Goal: Information Seeking & Learning: Understand process/instructions

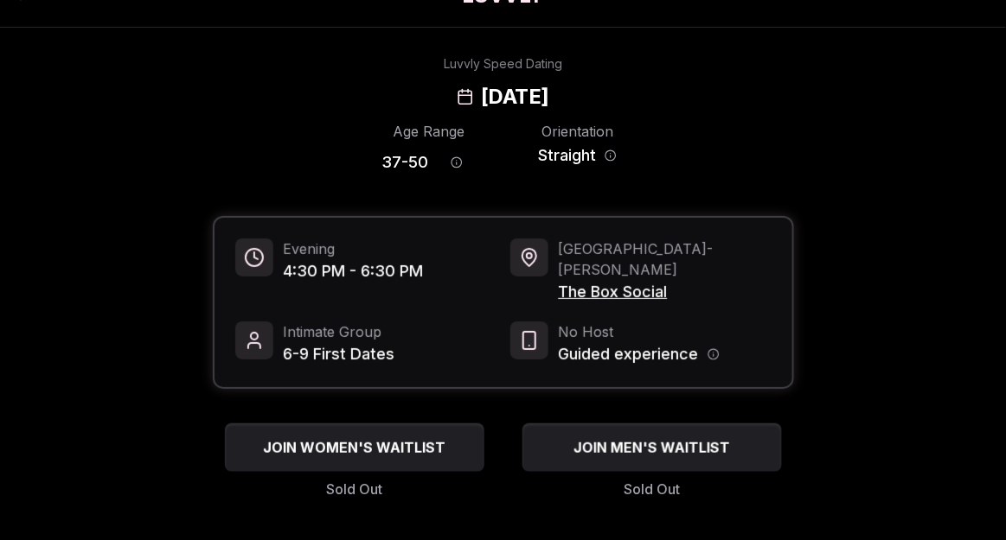
scroll to position [43, 0]
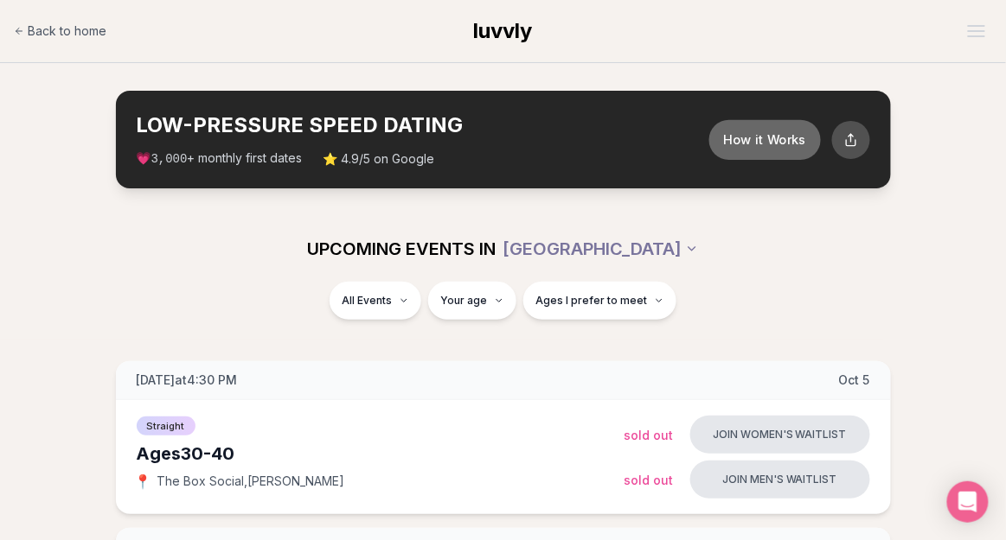
click at [775, 142] on button "How it Works" at bounding box center [764, 139] width 112 height 40
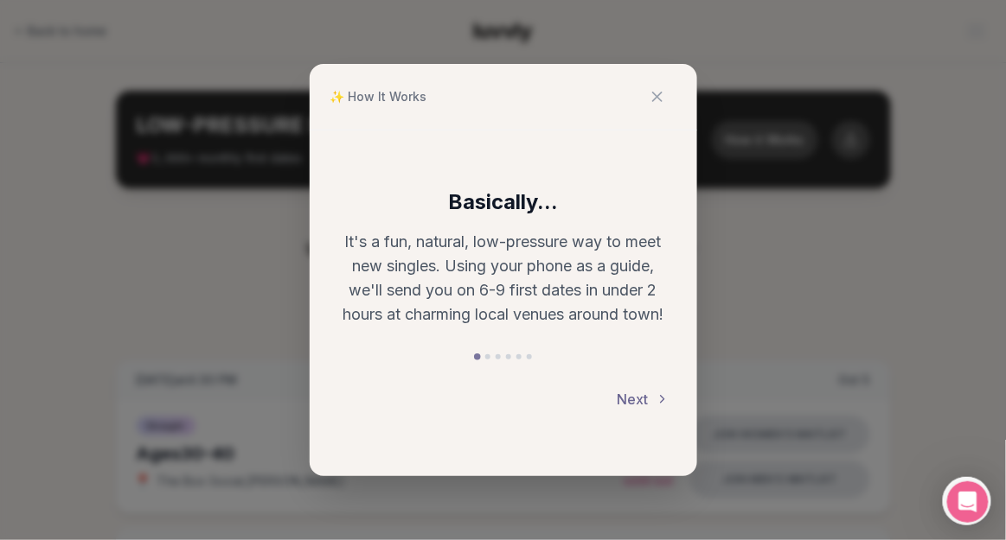
click at [650, 397] on button "Next" at bounding box center [643, 399] width 52 height 38
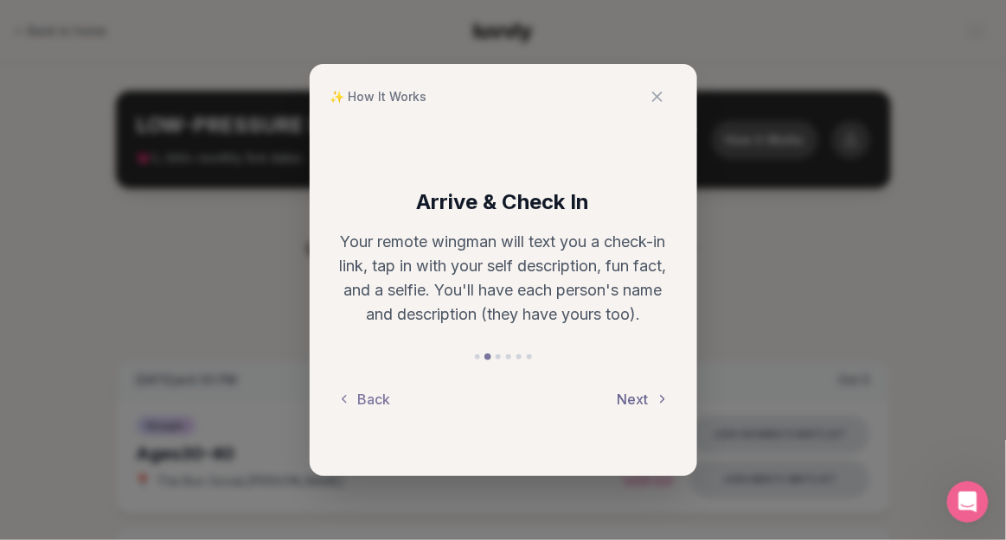
click at [650, 397] on button "Next" at bounding box center [643, 399] width 52 height 38
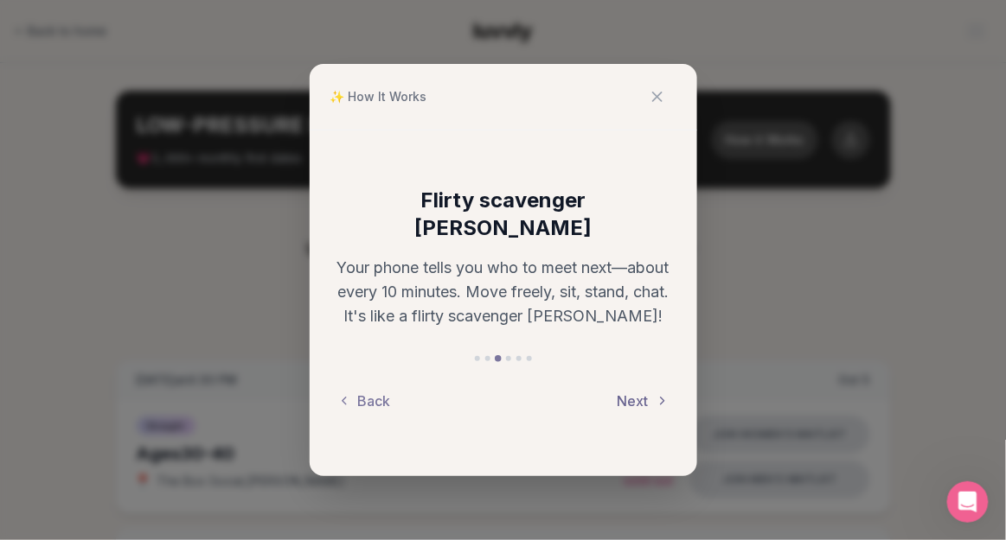
click at [648, 384] on button "Next" at bounding box center [643, 401] width 52 height 38
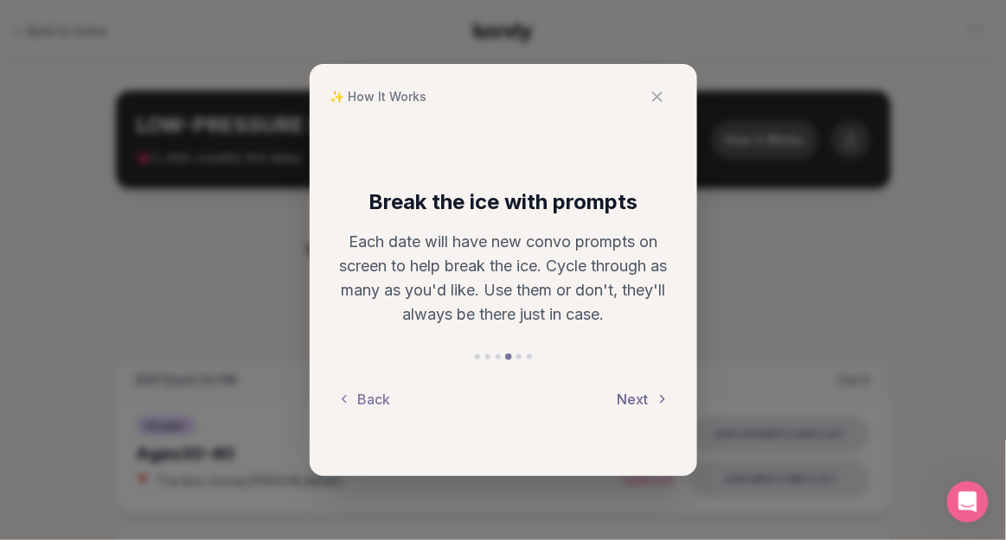
click at [648, 398] on button "Next" at bounding box center [643, 399] width 52 height 38
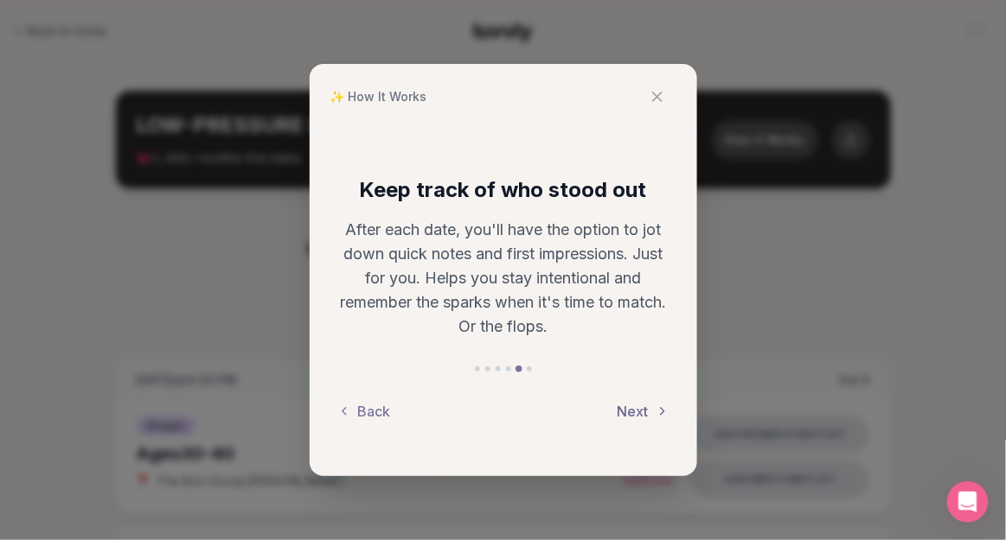
click at [648, 398] on button "Next" at bounding box center [643, 412] width 52 height 38
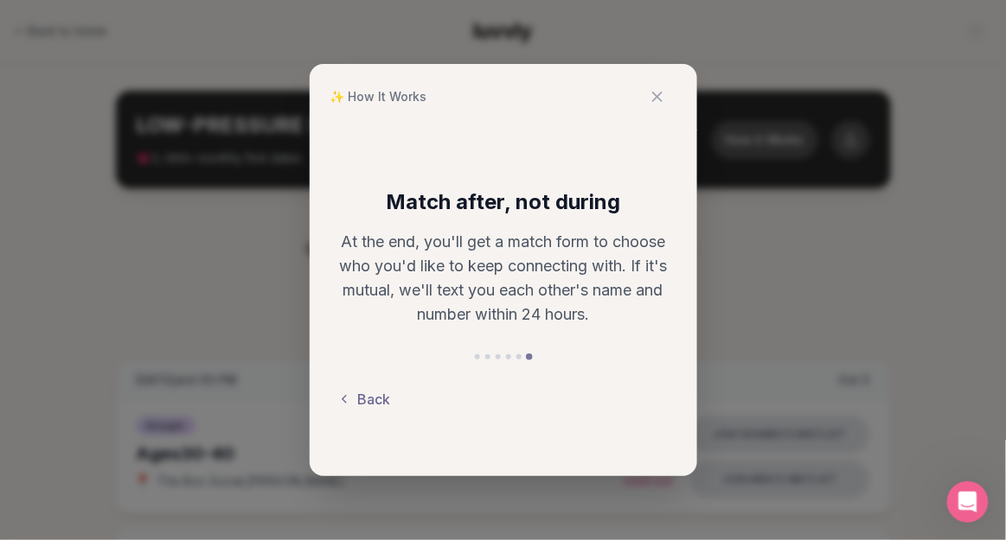
click at [361, 401] on button "Back" at bounding box center [364, 399] width 54 height 38
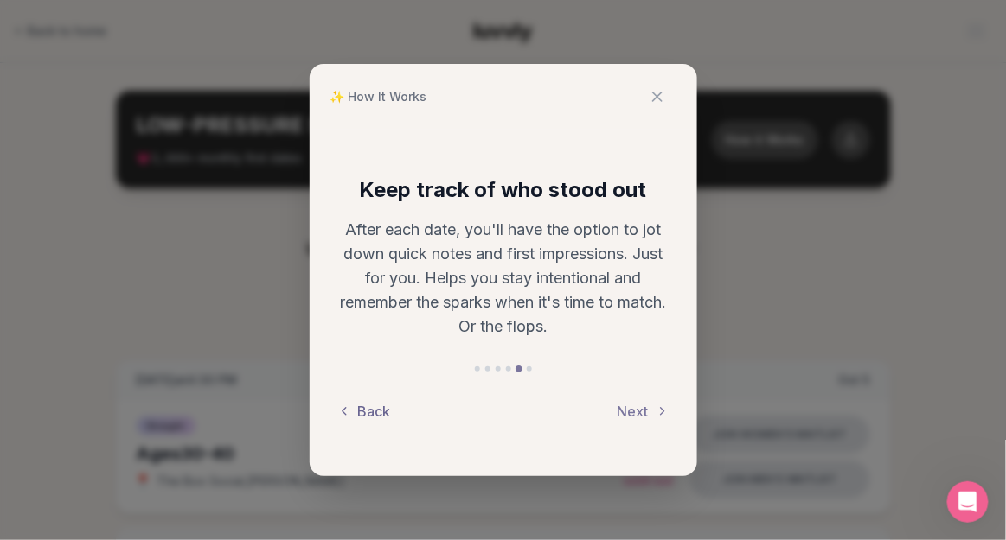
click at [353, 419] on button "Back" at bounding box center [364, 412] width 54 height 38
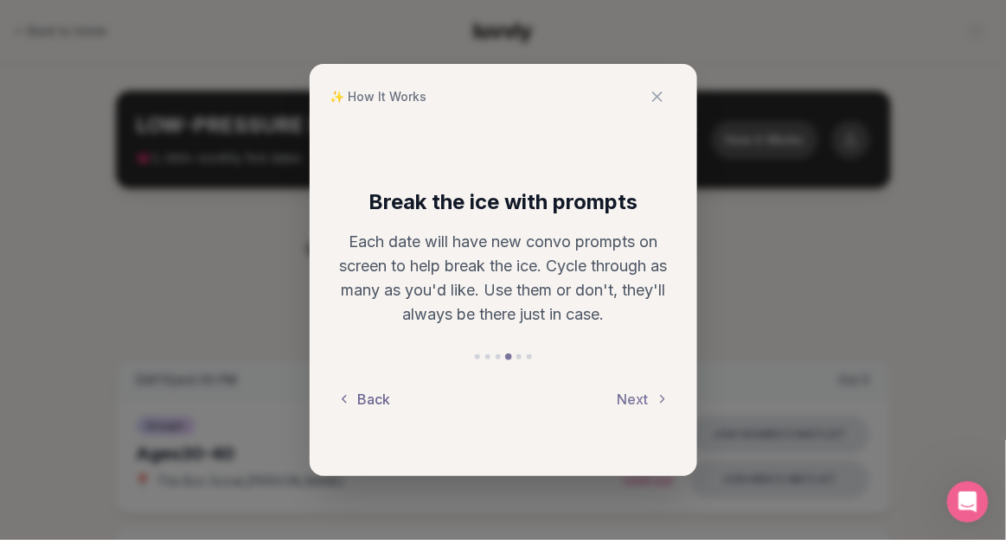
click at [354, 405] on button "Back" at bounding box center [364, 399] width 54 height 38
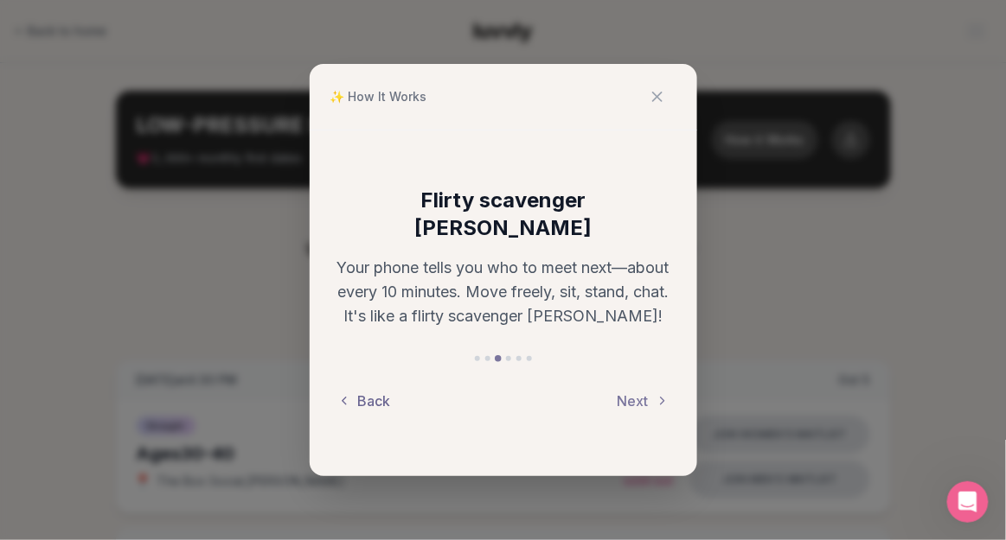
click at [371, 390] on button "Back" at bounding box center [364, 401] width 54 height 38
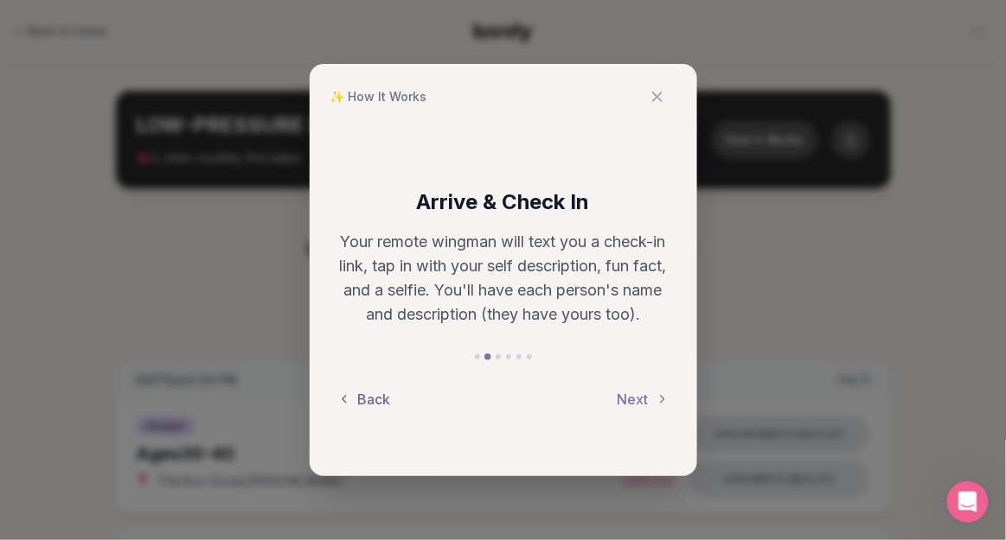
click at [371, 390] on button "Back" at bounding box center [364, 399] width 54 height 38
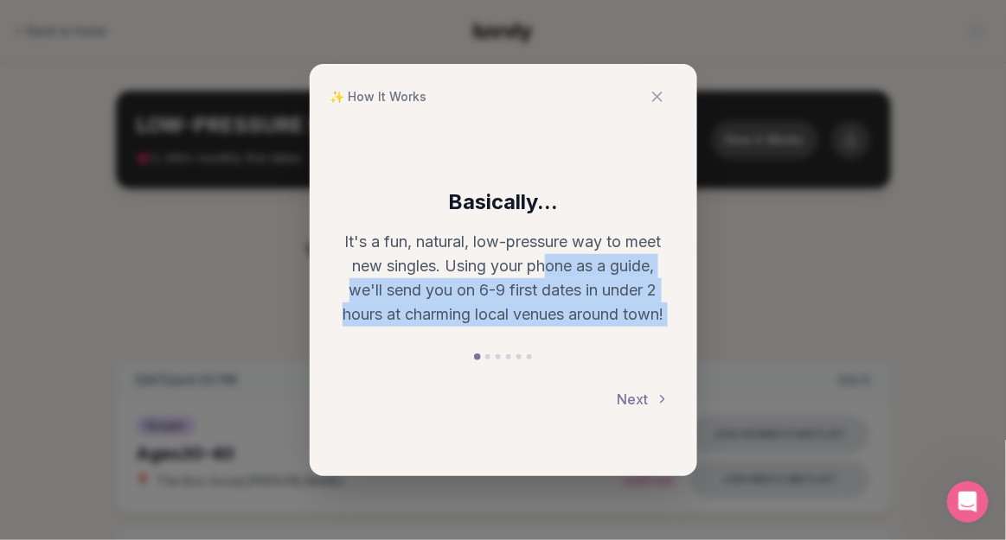
drag, startPoint x: 371, startPoint y: 390, endPoint x: 542, endPoint y: 269, distance: 209.7
click at [542, 269] on div "Basically... It's a fun, natural, low-pressure way to meet new singles. Using y…" at bounding box center [503, 304] width 387 height 346
click at [655, 95] on icon at bounding box center [657, 97] width 9 height 9
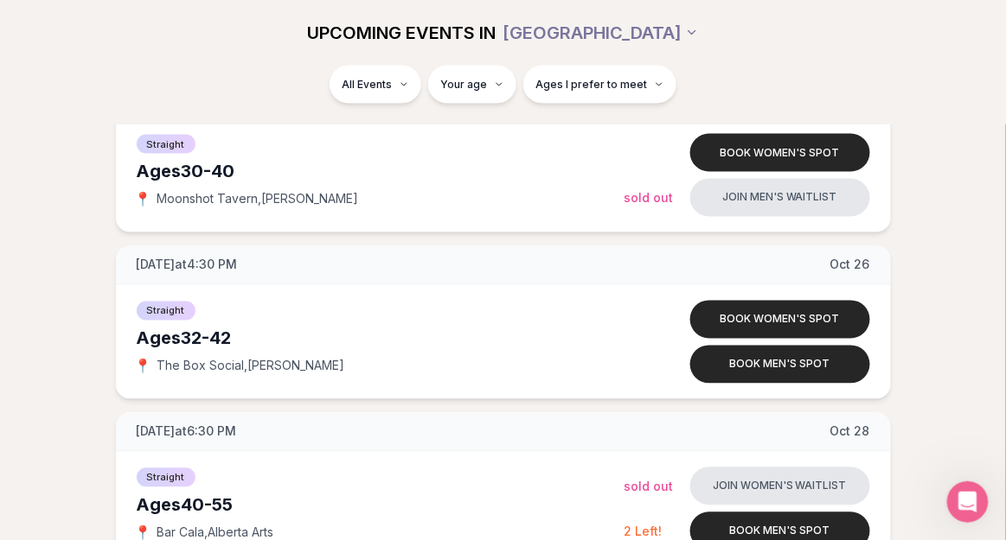
scroll to position [3733, 0]
